Goal: Information Seeking & Learning: Learn about a topic

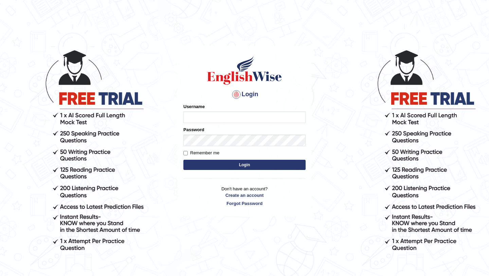
type input "0415313655"
click at [206, 164] on button "Login" at bounding box center [244, 165] width 122 height 10
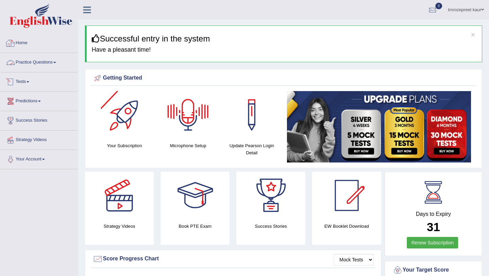
click at [23, 46] on link "Home" at bounding box center [38, 42] width 77 height 17
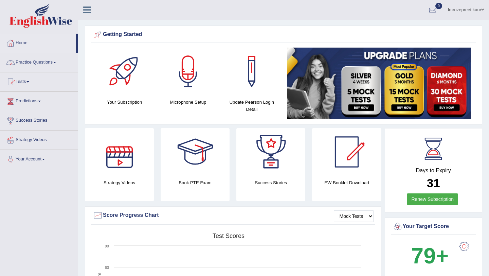
click at [27, 60] on link "Practice Questions" at bounding box center [38, 61] width 77 height 17
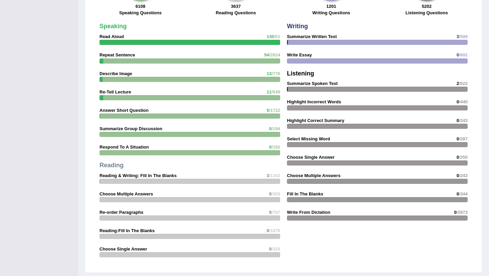
scroll to position [557, 0]
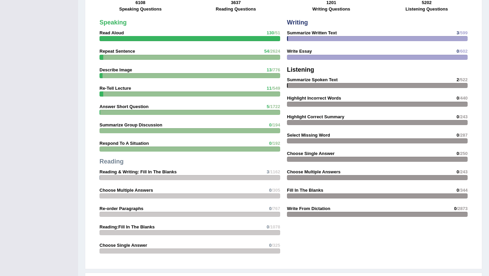
click at [120, 51] on strong "Repeat Sentence" at bounding box center [118, 51] width 36 height 5
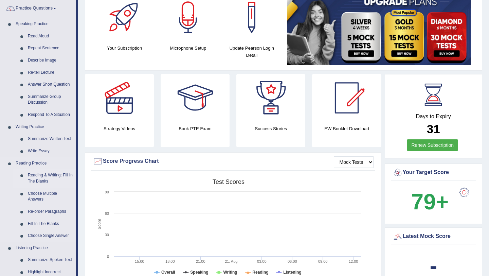
scroll to position [53, 0]
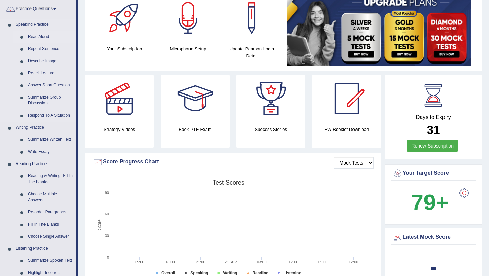
click at [48, 37] on link "Read Aloud" at bounding box center [50, 37] width 51 height 12
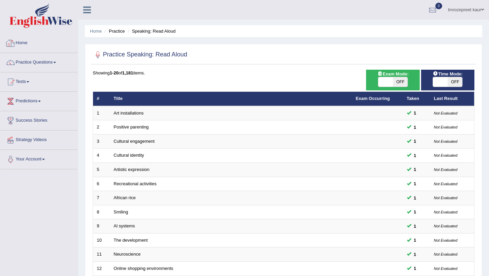
click at [31, 39] on link "Home" at bounding box center [38, 42] width 77 height 17
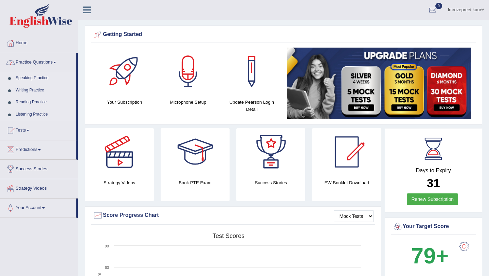
click at [52, 67] on link "Practice Questions" at bounding box center [38, 61] width 76 height 17
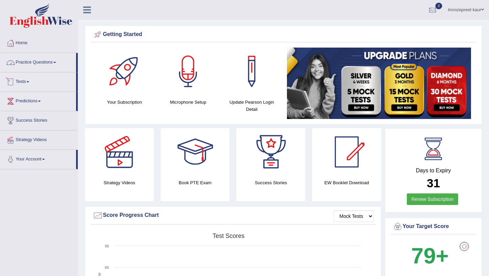
click at [53, 65] on link "Practice Questions" at bounding box center [38, 61] width 76 height 17
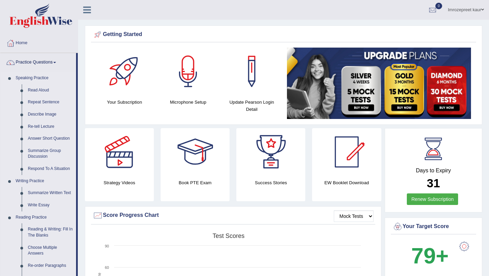
click at [44, 80] on link "Speaking Practice" at bounding box center [45, 78] width 64 height 12
click at [43, 90] on link "Read Aloud" at bounding box center [50, 90] width 51 height 12
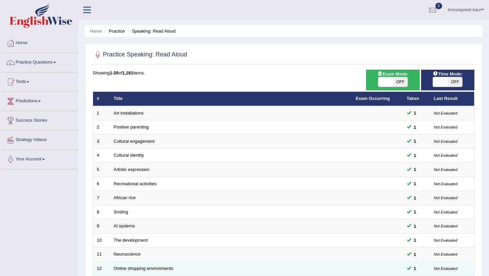
scroll to position [174, 0]
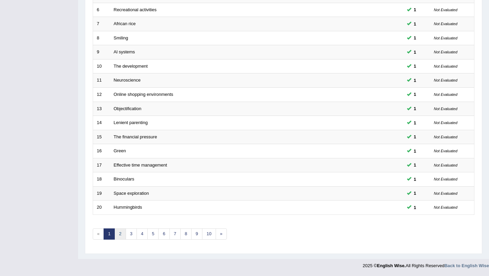
click at [120, 234] on link "2" at bounding box center [119, 233] width 11 height 11
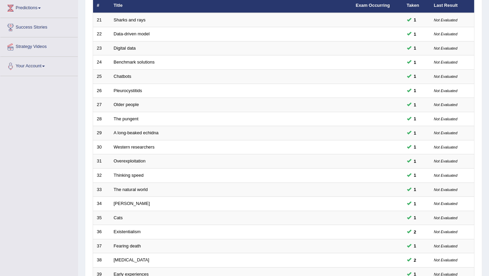
scroll to position [174, 0]
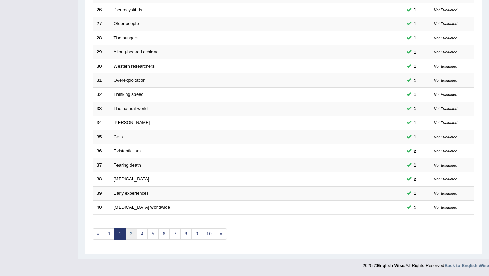
click at [133, 236] on link "3" at bounding box center [131, 233] width 11 height 11
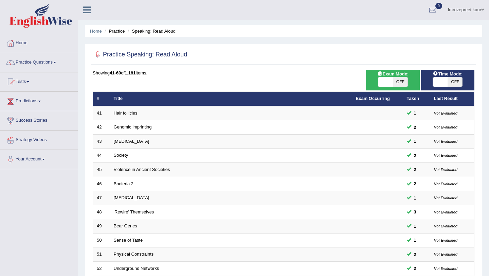
scroll to position [174, 0]
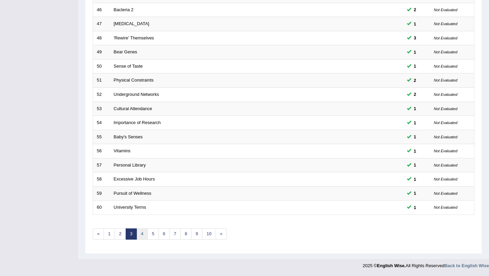
click at [147, 237] on link "4" at bounding box center [142, 233] width 11 height 11
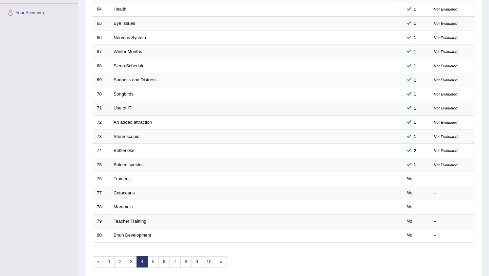
scroll to position [174, 0]
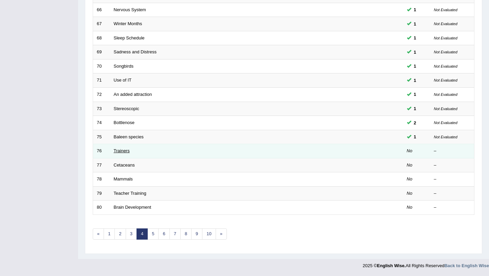
click at [122, 152] on link "Trainers" at bounding box center [122, 150] width 16 height 5
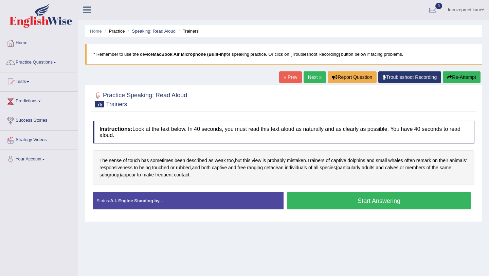
click at [288, 77] on link "« Prev" at bounding box center [290, 77] width 22 height 12
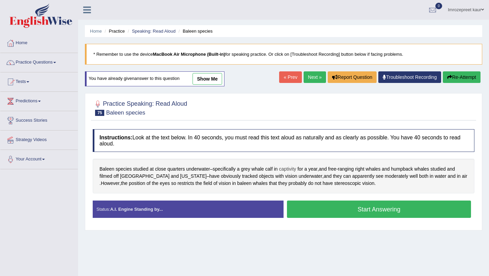
click at [296, 168] on span "captivity" at bounding box center [287, 168] width 17 height 7
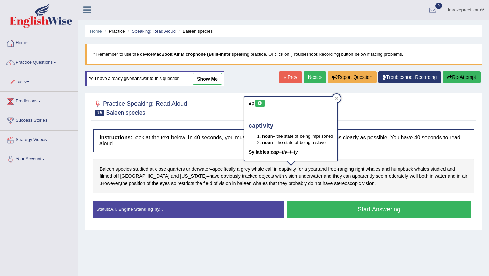
click at [214, 81] on link "show me" at bounding box center [208, 79] width 30 height 12
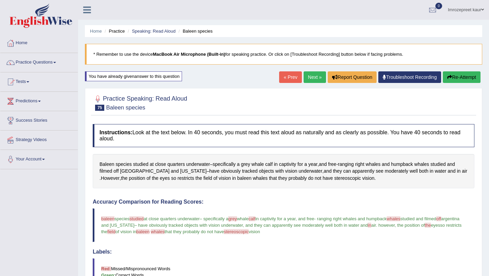
click at [313, 79] on link "Next »" at bounding box center [315, 77] width 22 height 12
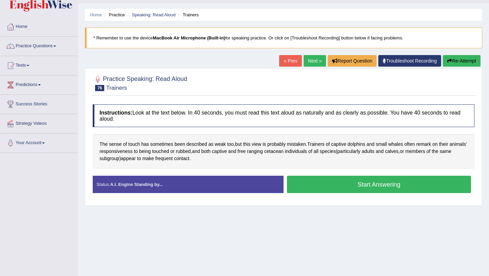
scroll to position [27, 0]
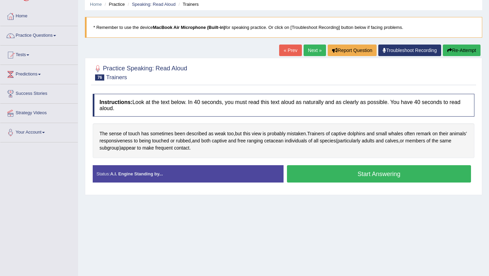
click at [345, 177] on button "Start Answering" at bounding box center [379, 173] width 184 height 17
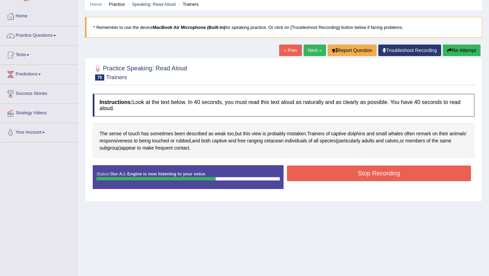
click at [345, 177] on button "Stop Recording" at bounding box center [379, 173] width 184 height 16
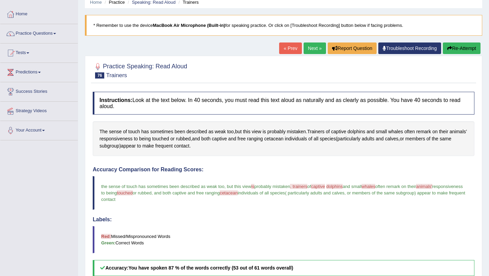
scroll to position [0, 0]
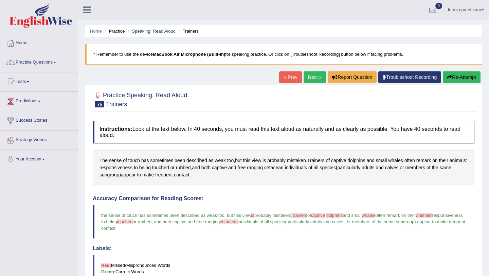
click at [313, 80] on link "Next »" at bounding box center [315, 77] width 22 height 12
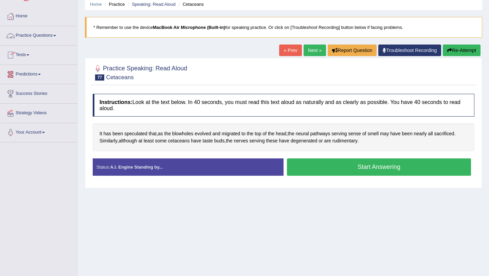
scroll to position [9, 0]
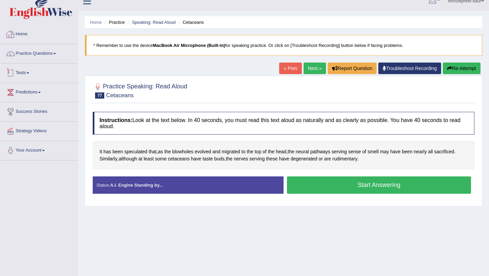
click at [48, 53] on link "Practice Questions" at bounding box center [38, 52] width 77 height 17
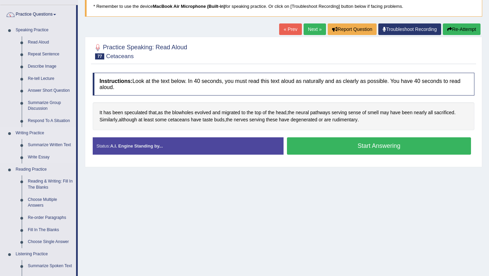
scroll to position [49, 0]
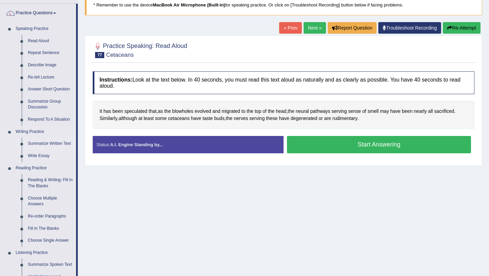
click at [52, 143] on link "Summarize Written Text" at bounding box center [50, 144] width 51 height 12
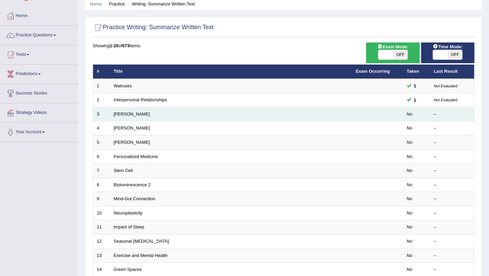
scroll to position [39, 0]
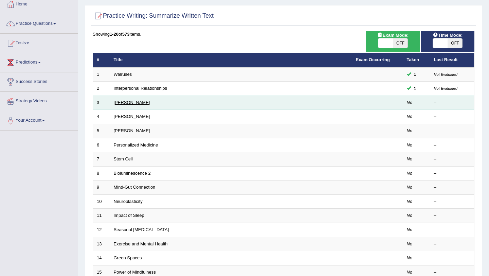
click at [137, 105] on link "[PERSON_NAME]" at bounding box center [132, 102] width 36 height 5
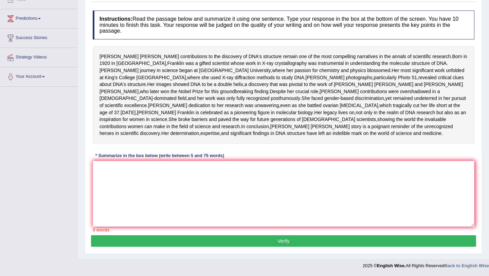
scroll to position [117, 0]
click at [138, 177] on textarea at bounding box center [284, 194] width 382 height 66
click at [138, 193] on textarea at bounding box center [284, 194] width 382 height 66
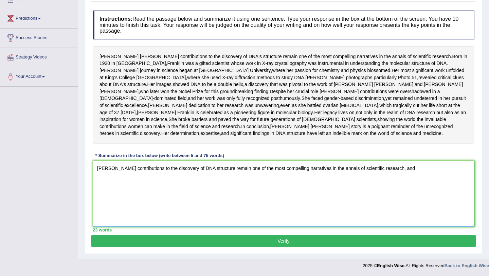
scroll to position [125, 0]
click at [446, 170] on textarea "[PERSON_NAME] contributions to the discovery of DNA structure remain one of the…" at bounding box center [284, 194] width 382 height 66
click at [460, 169] on textarea "[PERSON_NAME] contributions to the discovery of DNA structure remain one of the…" at bounding box center [284, 194] width 382 height 66
click at [209, 182] on textarea "[PERSON_NAME] contributions to the discovery of DNA structure remain one of the…" at bounding box center [284, 194] width 382 height 66
click at [219, 180] on textarea "[PERSON_NAME] contributions to the discovery of DNA structure remain one of the…" at bounding box center [284, 194] width 382 height 66
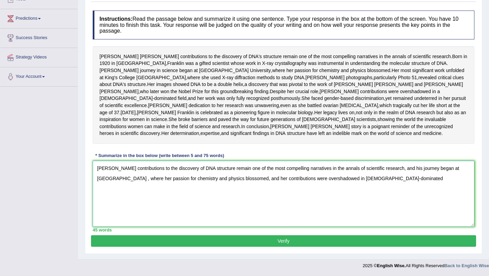
type textarea "[PERSON_NAME] contributions to the discovery of DNA structure remain one of the…"
